Goal: Task Accomplishment & Management: Complete application form

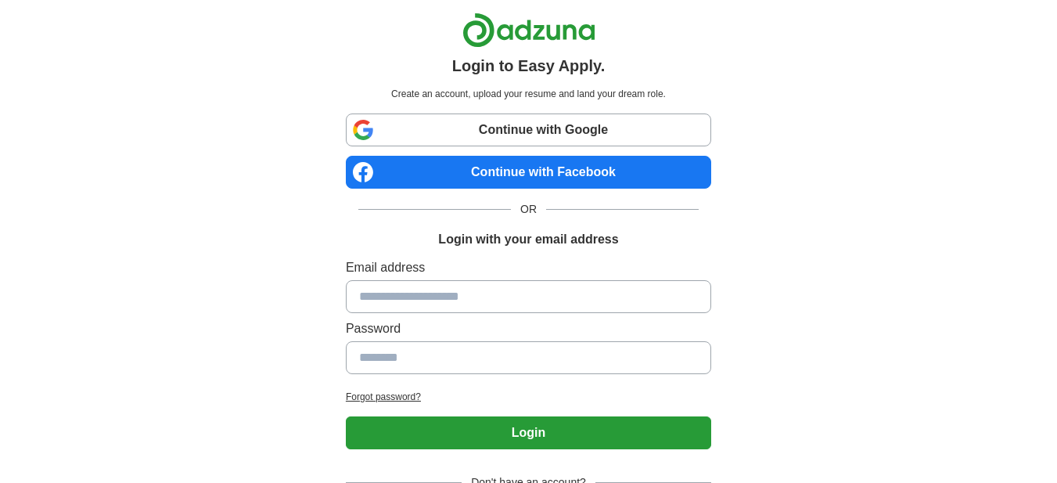
click at [404, 313] on input at bounding box center [528, 296] width 365 height 33
click at [1014, 278] on div "Login to Easy Apply. Create an account, upload your resume and land your dream …" at bounding box center [528, 295] width 1001 height 590
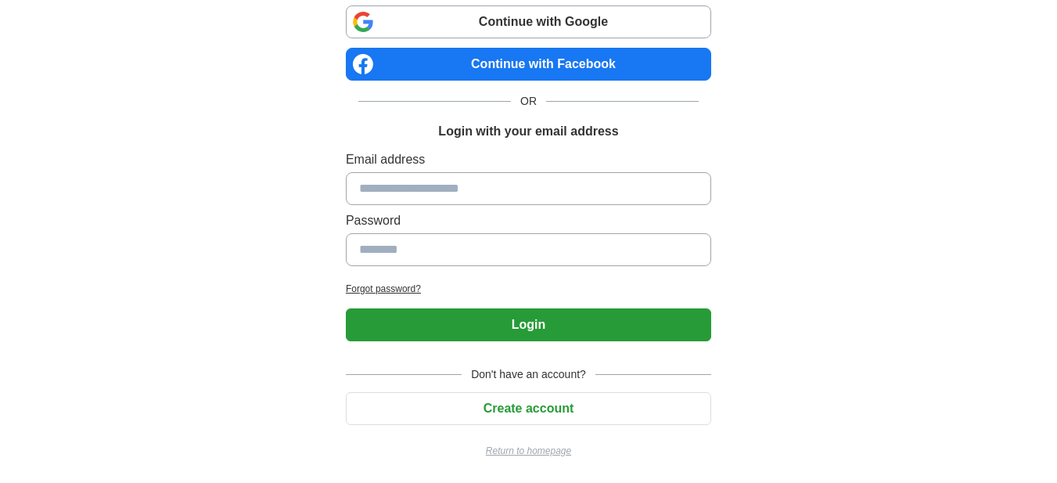
scroll to position [245, 0]
click at [537, 395] on button "Create account" at bounding box center [528, 408] width 365 height 33
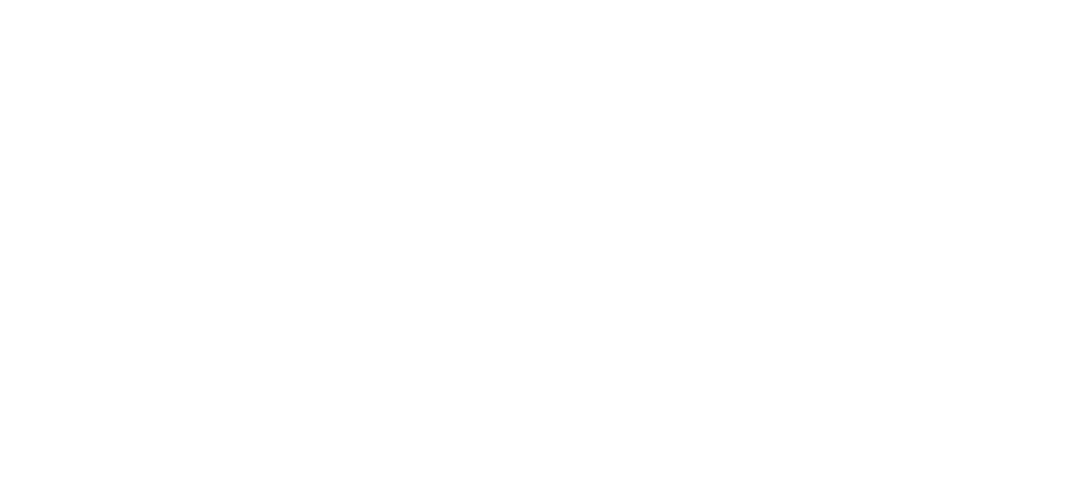
drag, startPoint x: 858, startPoint y: 0, endPoint x: 426, endPoint y: 258, distance: 503.0
click at [426, 0] on html at bounding box center [534, 0] width 1068 height 0
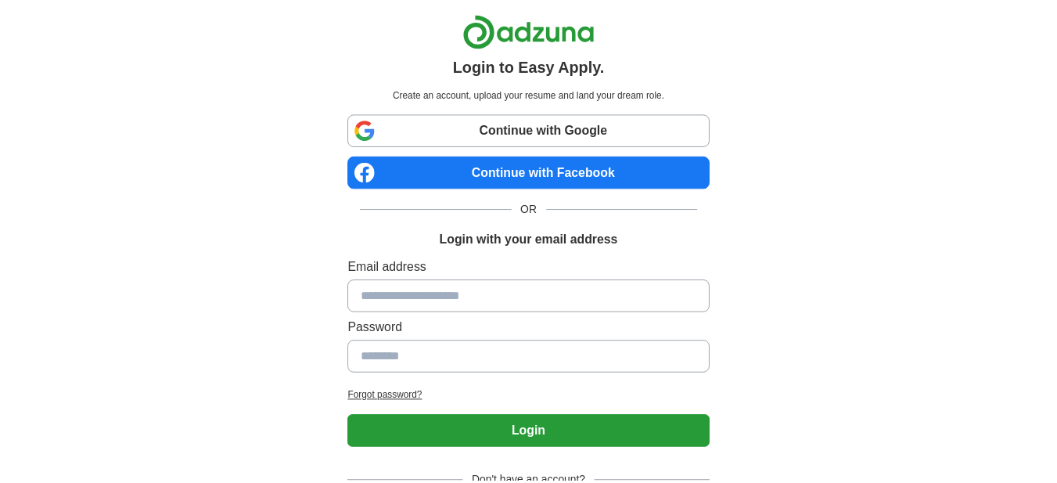
scroll to position [245, 0]
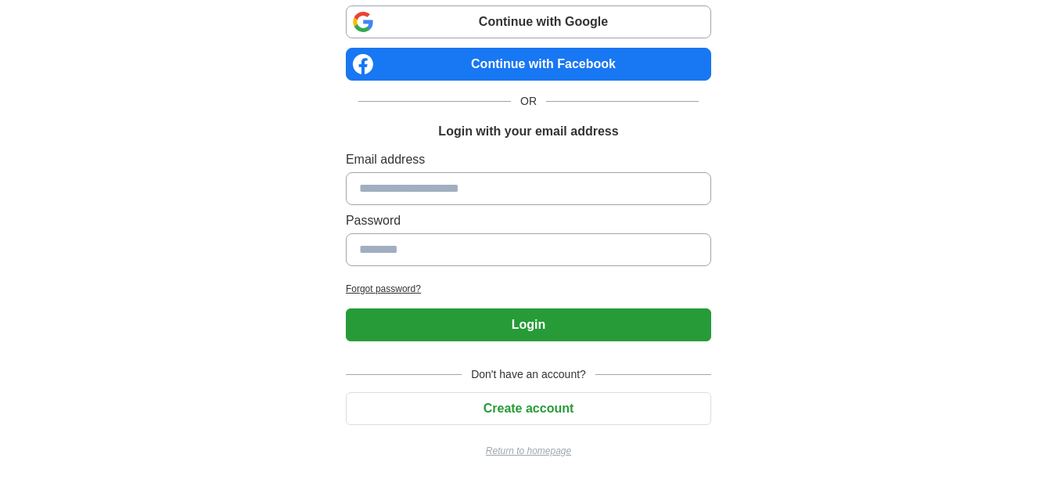
click at [550, 392] on button "Create account" at bounding box center [528, 408] width 365 height 33
